Goal: Information Seeking & Learning: Learn about a topic

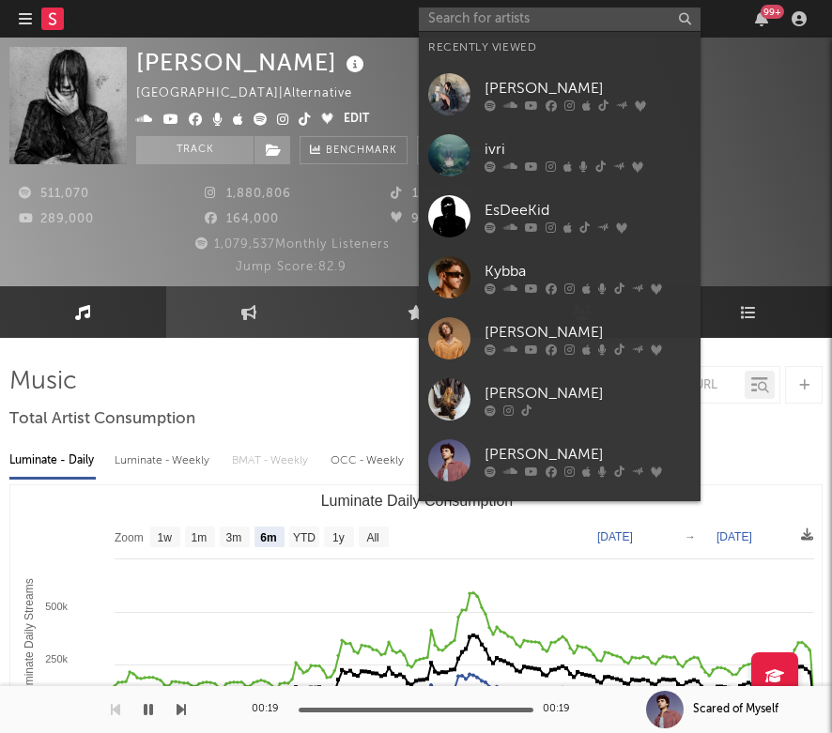
select select "6m"
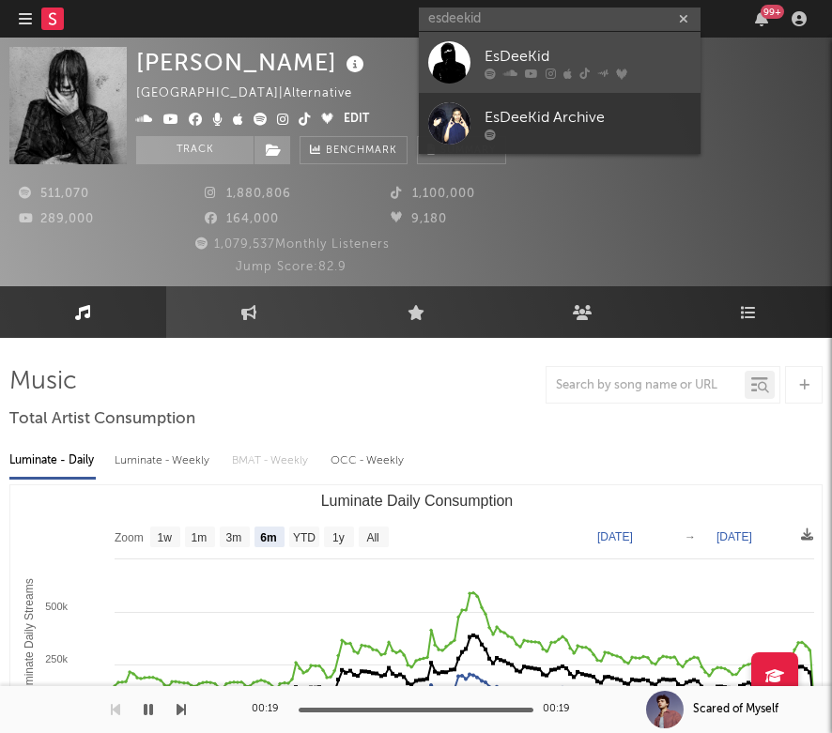
type input "esdeekid"
click at [549, 66] on div "EsDeeKid" at bounding box center [587, 56] width 207 height 23
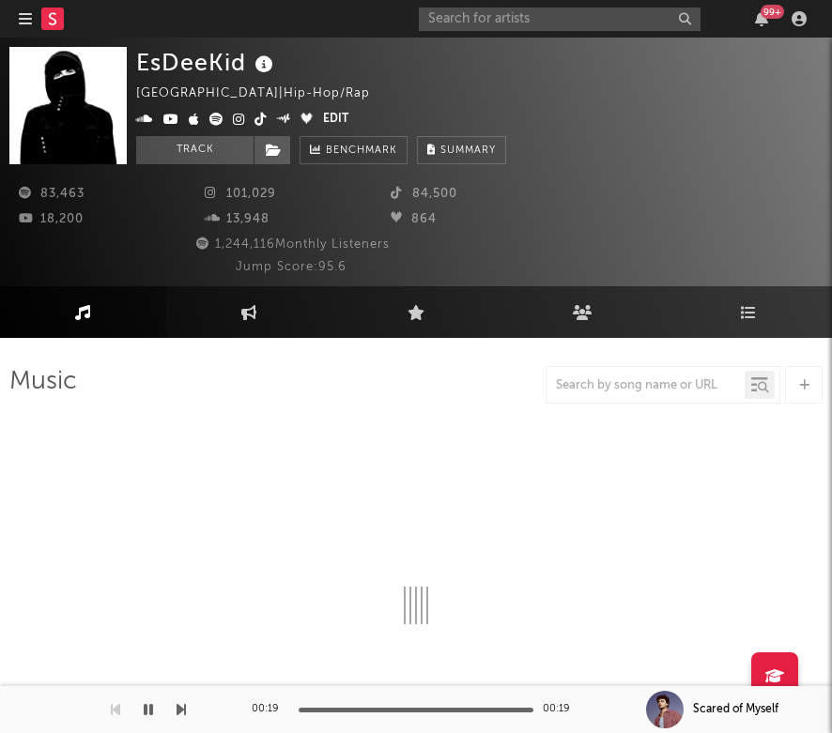
scroll to position [24, 0]
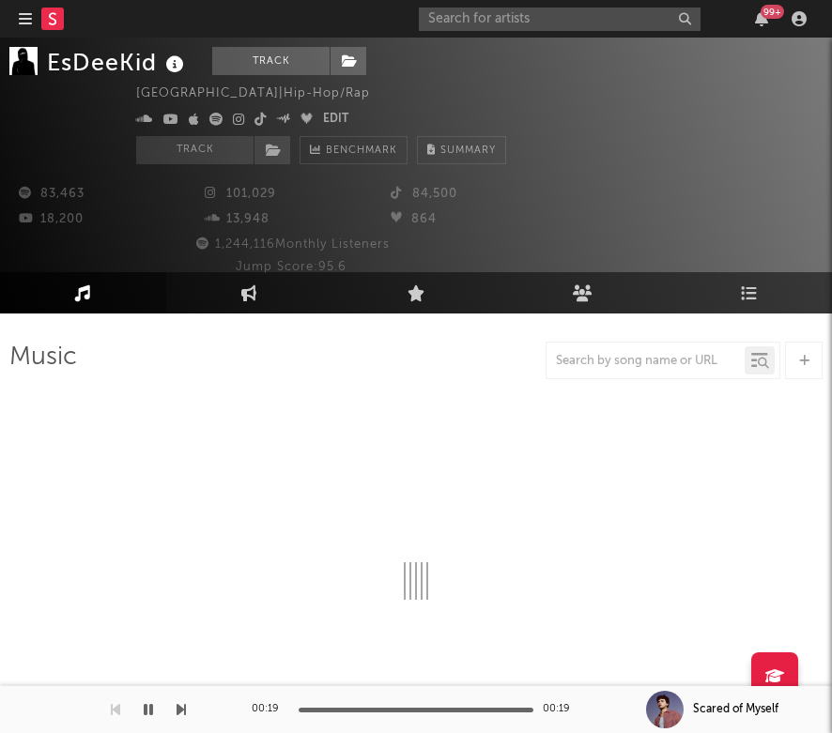
select select "6m"
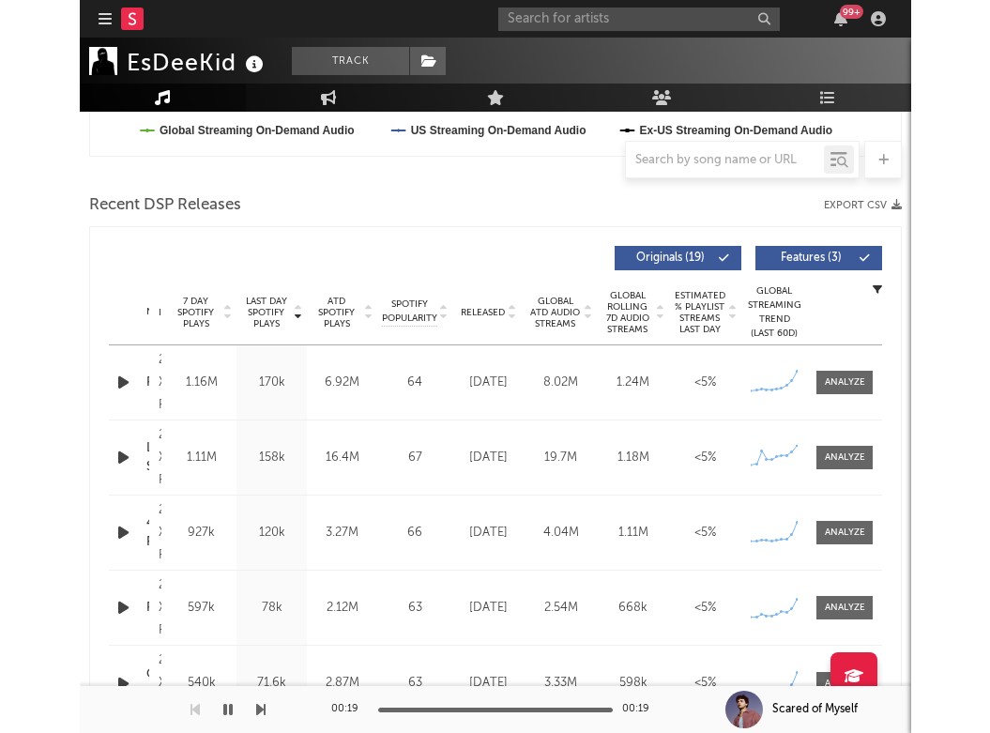
scroll to position [706, 0]
